Goal: Information Seeking & Learning: Learn about a topic

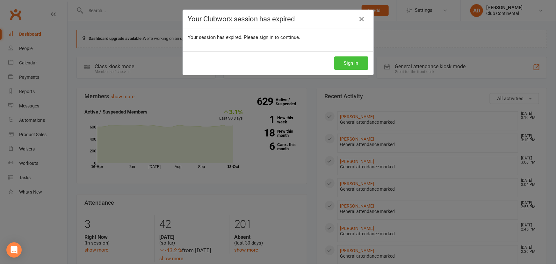
click at [344, 65] on button "Sign In" at bounding box center [351, 62] width 34 height 13
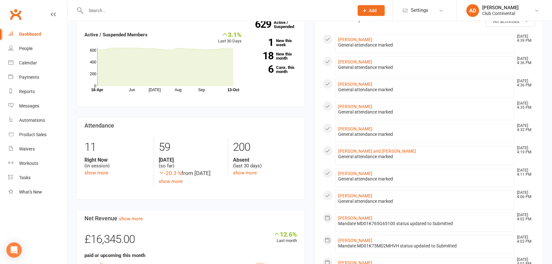
scroll to position [87, 0]
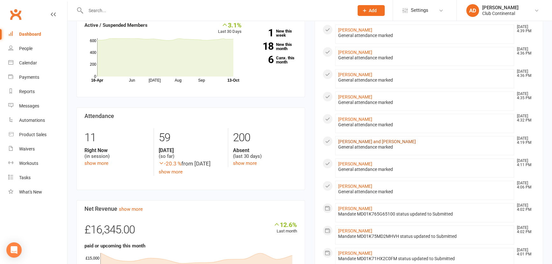
click at [365, 140] on link "[PERSON_NAME] and [PERSON_NAME]" at bounding box center [377, 141] width 78 height 5
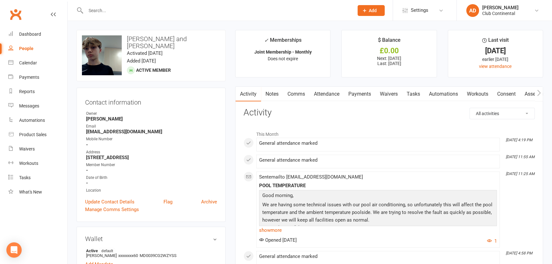
click at [366, 90] on link "Payments" at bounding box center [360, 94] width 32 height 15
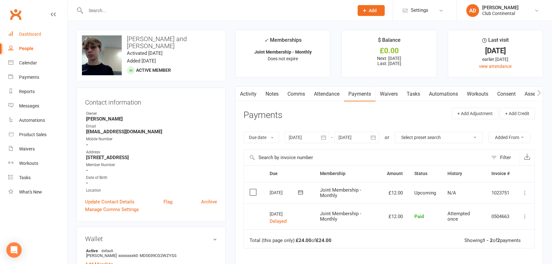
click at [44, 37] on link "Dashboard" at bounding box center [37, 34] width 59 height 14
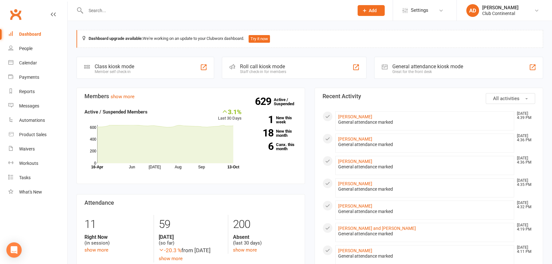
click at [110, 14] on input "text" at bounding box center [216, 10] width 265 height 9
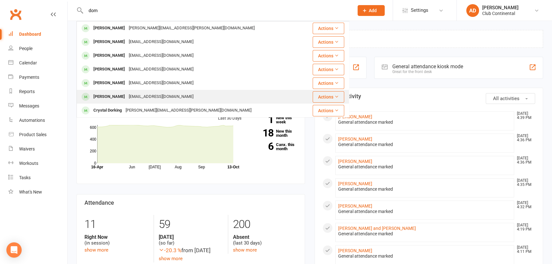
type input "dom"
click at [129, 101] on div "domtait@hotmail.co.uk" at bounding box center [161, 96] width 69 height 9
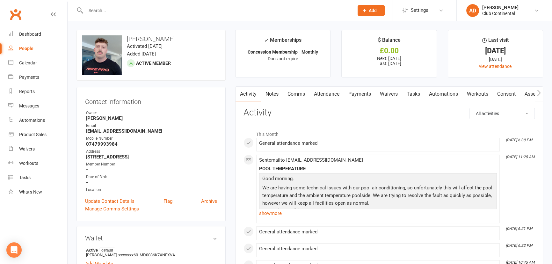
click at [360, 92] on link "Payments" at bounding box center [360, 94] width 32 height 15
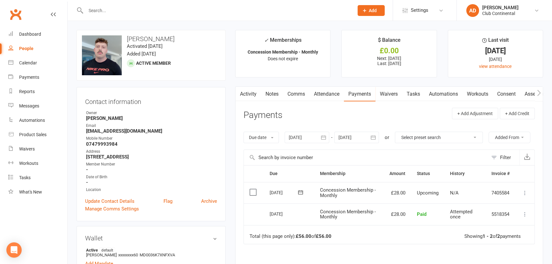
click at [14, 15] on link "Clubworx" at bounding box center [16, 14] width 16 height 16
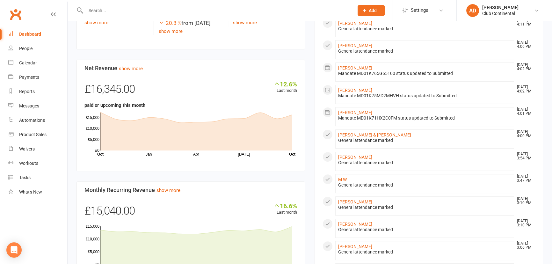
scroll to position [232, 0]
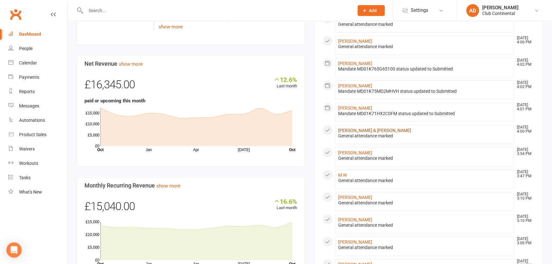
click at [358, 128] on link "[PERSON_NAME] & [PERSON_NAME]" at bounding box center [374, 130] width 73 height 5
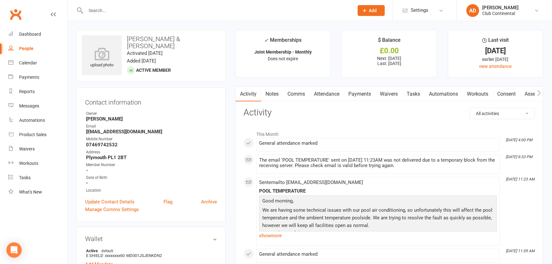
click at [358, 93] on link "Payments" at bounding box center [360, 94] width 32 height 15
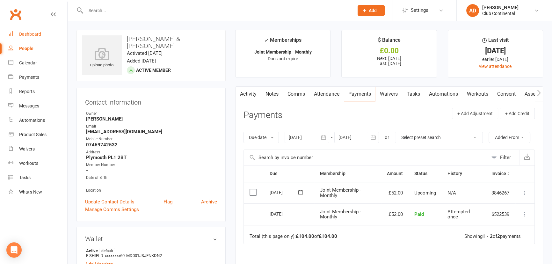
click at [25, 31] on link "Dashboard" at bounding box center [37, 34] width 59 height 14
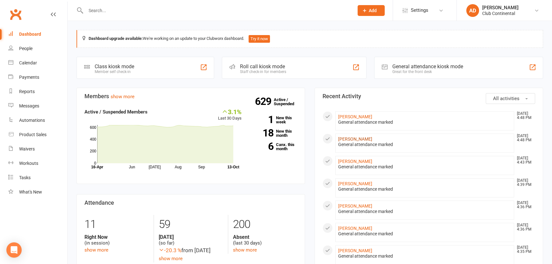
click at [355, 138] on link "[PERSON_NAME]" at bounding box center [355, 138] width 34 height 5
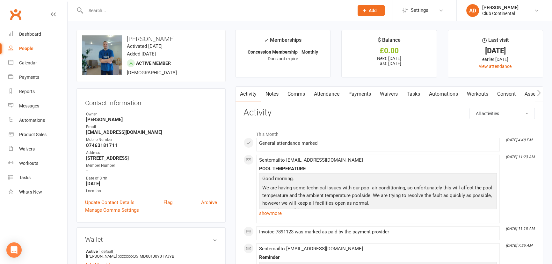
click at [354, 95] on link "Payments" at bounding box center [360, 94] width 32 height 15
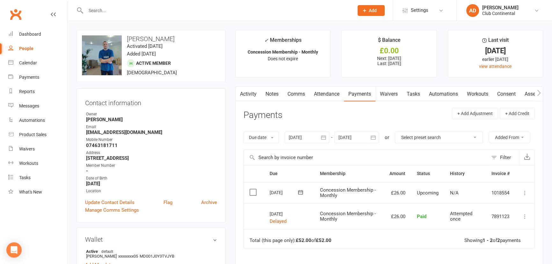
click at [19, 16] on link "Clubworx" at bounding box center [16, 14] width 16 height 16
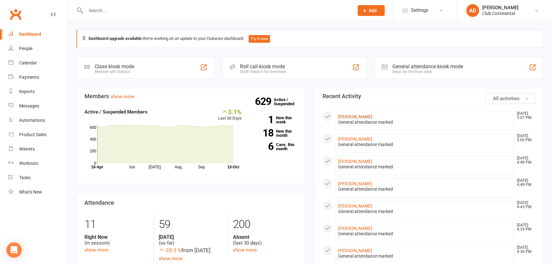
click at [348, 115] on link "[PERSON_NAME]" at bounding box center [355, 116] width 34 height 5
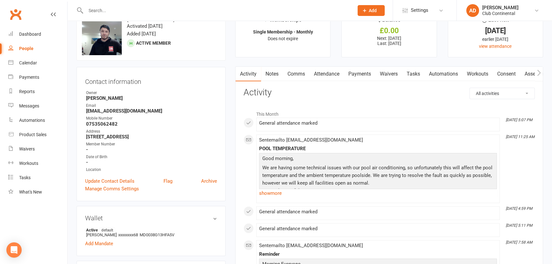
scroll to position [23, 0]
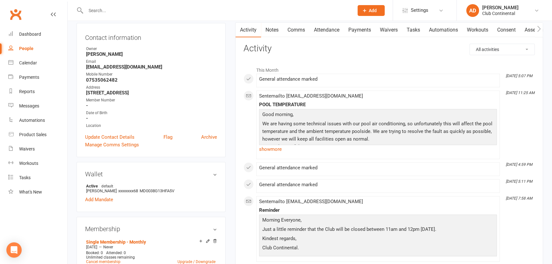
scroll to position [0, 0]
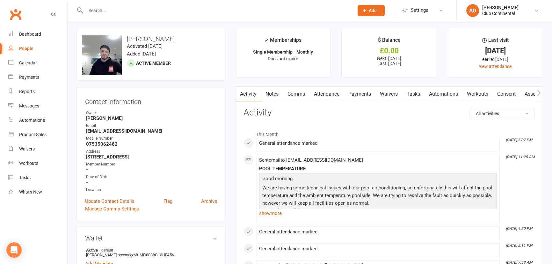
click at [209, 191] on div "Location" at bounding box center [151, 190] width 131 height 6
click at [11, 13] on link "Clubworx" at bounding box center [16, 14] width 16 height 16
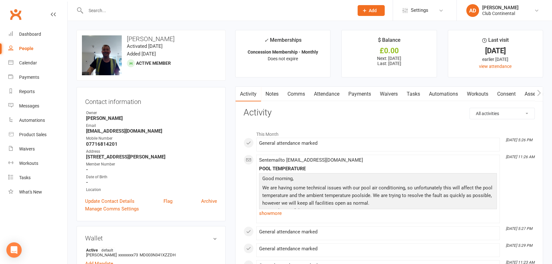
click at [16, 10] on link "Clubworx" at bounding box center [16, 14] width 16 height 16
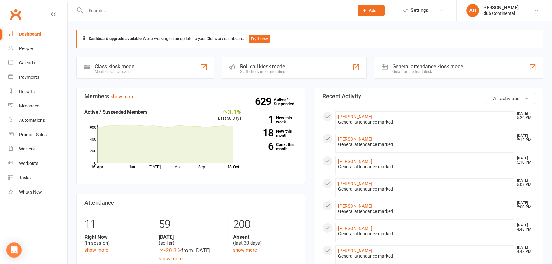
click at [347, 142] on div "General attendance marked" at bounding box center [424, 144] width 173 height 5
click at [348, 137] on link "[PERSON_NAME]" at bounding box center [355, 138] width 34 height 5
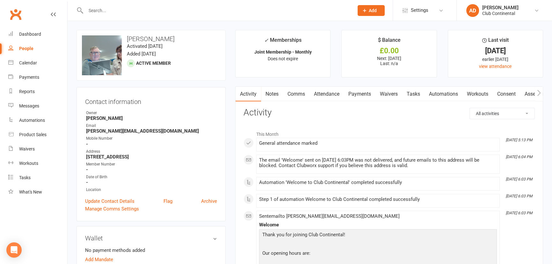
click at [11, 16] on link "Clubworx" at bounding box center [16, 14] width 16 height 16
